Goal: Use online tool/utility: Utilize a website feature to perform a specific function

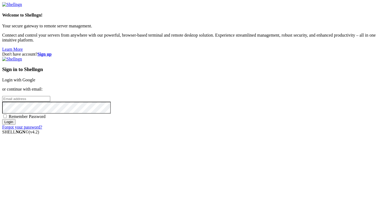
click at [35, 82] on link "Login with Google" at bounding box center [18, 80] width 33 height 5
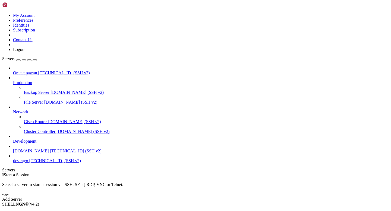
click at [27, 211] on span "Connect" at bounding box center [20, 213] width 14 height 5
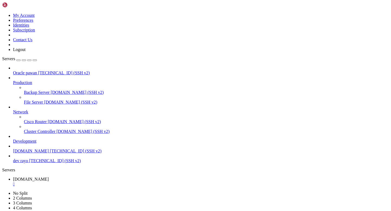
drag, startPoint x: 5, startPoint y: 279, endPoint x: 100, endPoint y: 320, distance: 103.5
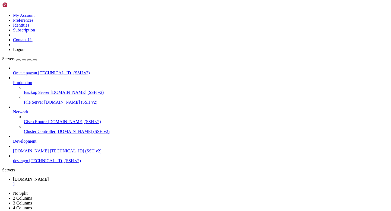
scroll to position [23, 0]
